Goal: Find specific page/section: Find specific page/section

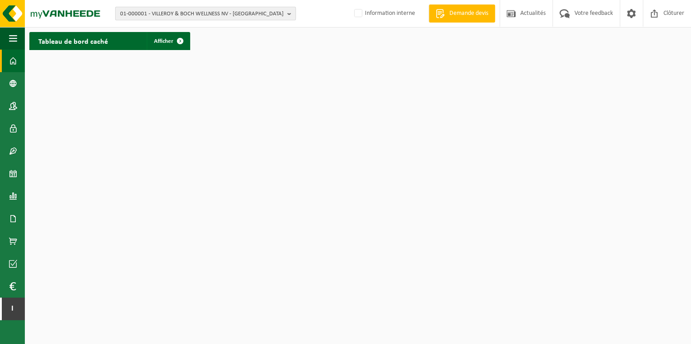
click at [278, 16] on span "01-000001 - VILLEROY & BOCH WELLNESS NV - ROESELARE" at bounding box center [201, 14] width 163 height 14
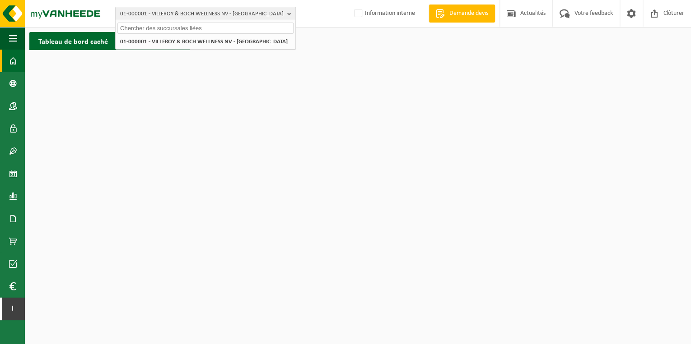
click at [235, 26] on input "text" at bounding box center [205, 28] width 176 height 11
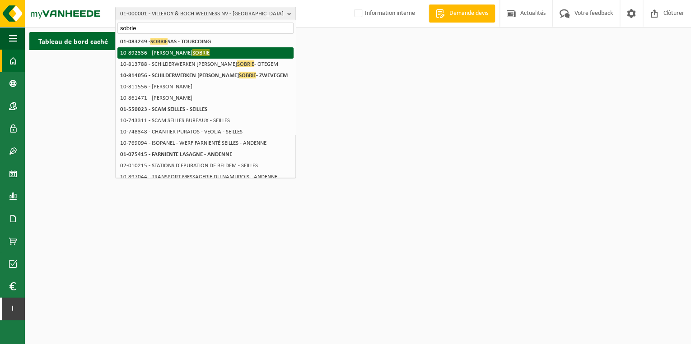
type input "sobrie"
click at [196, 52] on li "10-892336 - ELISE SOBRIE" at bounding box center [205, 52] width 176 height 11
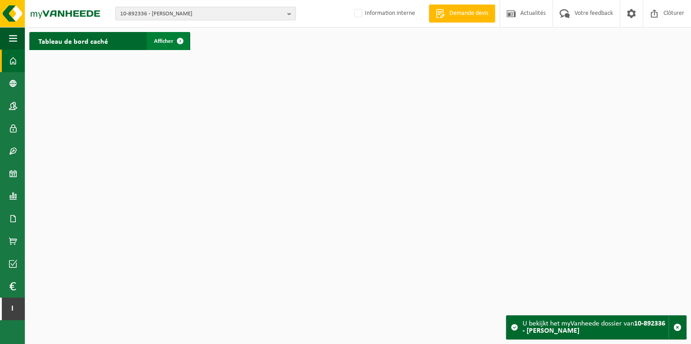
click at [168, 40] on span "Afficher" at bounding box center [163, 41] width 19 height 6
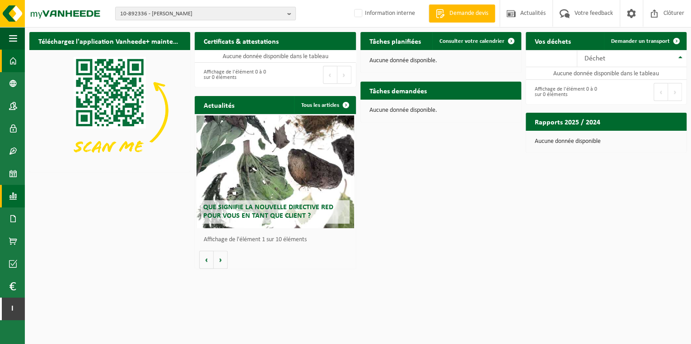
click at [10, 196] on span at bounding box center [13, 196] width 8 height 23
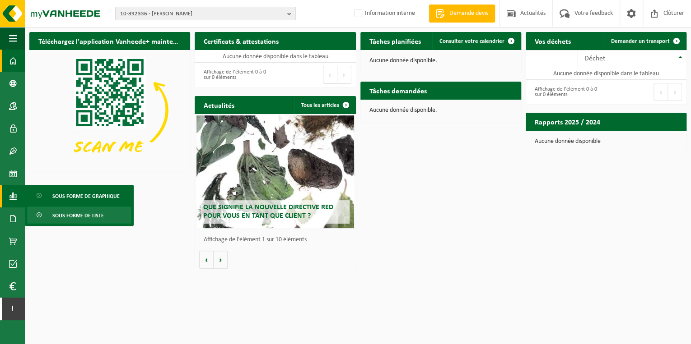
click at [95, 216] on span "Sous forme de liste" at bounding box center [77, 215] width 51 height 17
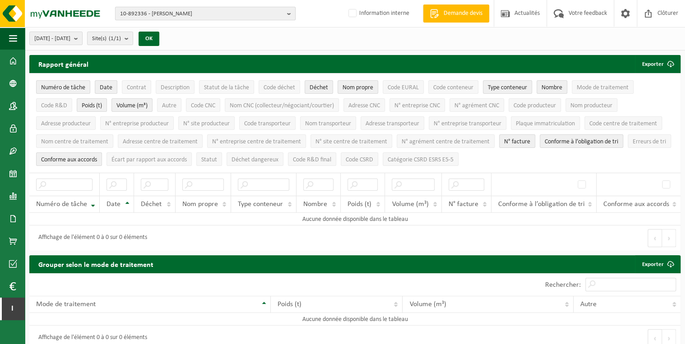
click at [283, 13] on span "10-892336 - [PERSON_NAME]" at bounding box center [201, 14] width 163 height 14
click at [200, 26] on input "text" at bounding box center [205, 28] width 176 height 11
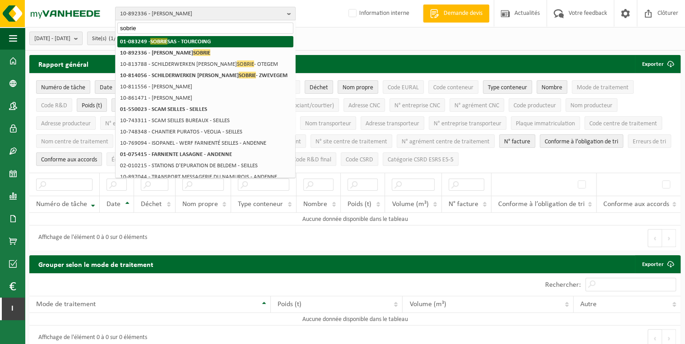
type input "sobrie"
click at [201, 40] on strong "01-083249 - SOBRIE SAS - TOURCOING" at bounding box center [165, 41] width 91 height 7
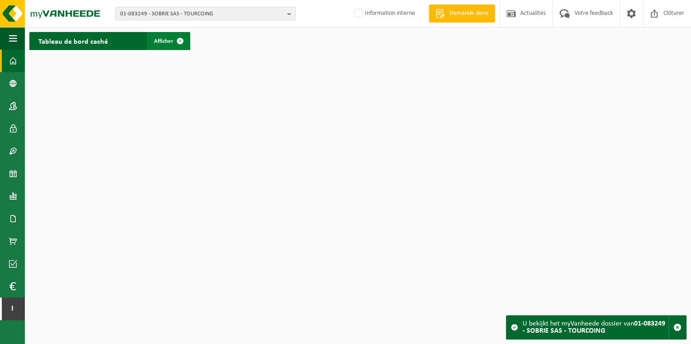
click at [150, 40] on link "Afficher" at bounding box center [168, 41] width 42 height 18
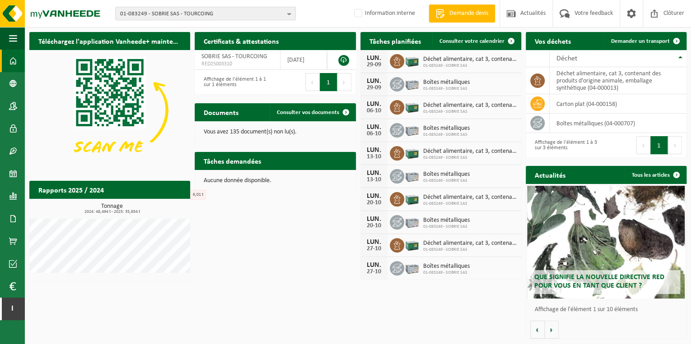
click at [198, 311] on div "Téléchargez l'application Vanheede+ maintenant! Cachez Certificats & attestatio…" at bounding box center [357, 186] width 661 height 316
click at [14, 192] on span at bounding box center [13, 196] width 8 height 23
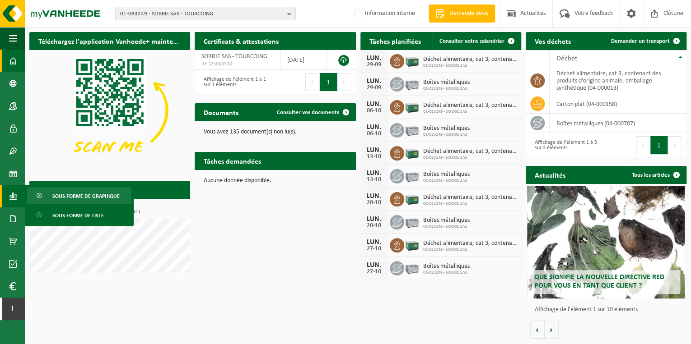
click at [81, 195] on span "Sous forme de graphique" at bounding box center [85, 196] width 67 height 17
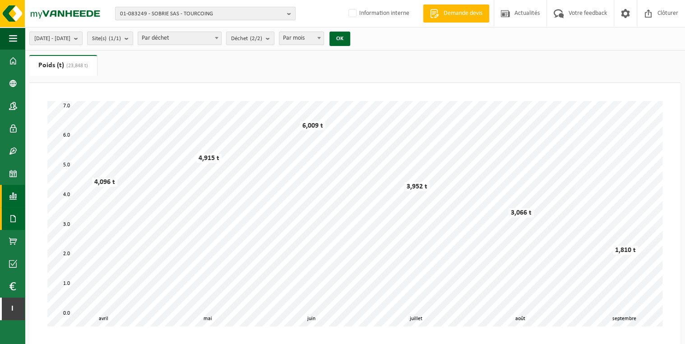
click at [13, 216] on span at bounding box center [13, 219] width 8 height 23
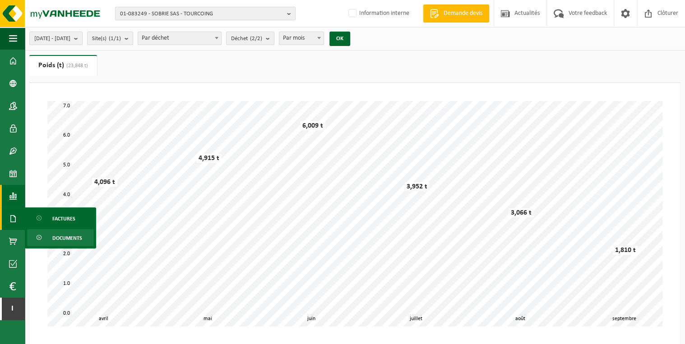
click at [62, 235] on span "Documents" at bounding box center [67, 238] width 30 height 17
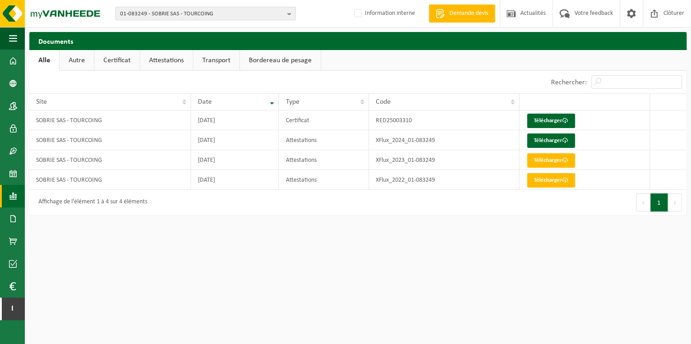
click at [13, 196] on span at bounding box center [13, 196] width 8 height 23
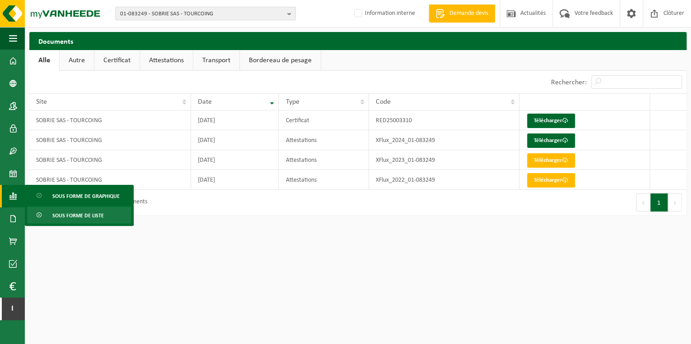
click at [78, 214] on span "Sous forme de liste" at bounding box center [77, 215] width 51 height 17
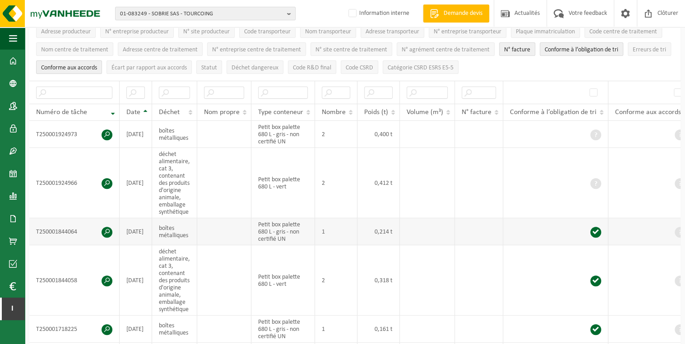
scroll to position [108, 0]
